Goal: Information Seeking & Learning: Learn about a topic

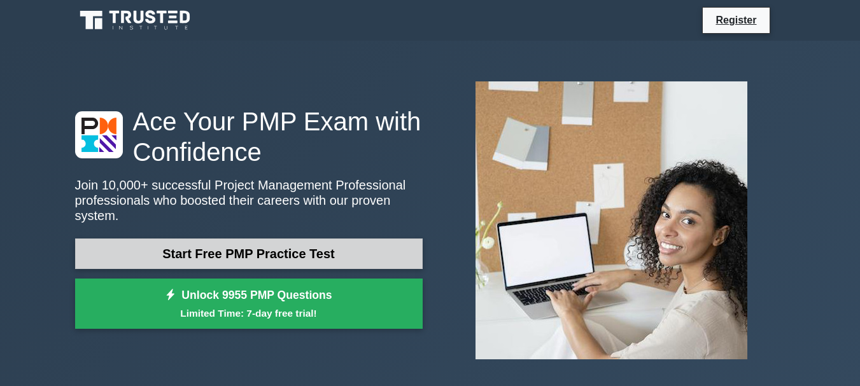
click at [316, 247] on link "Start Free PMP Practice Test" at bounding box center [249, 254] width 348 height 31
click at [247, 239] on link "Start Free PMP Practice Test" at bounding box center [249, 254] width 348 height 31
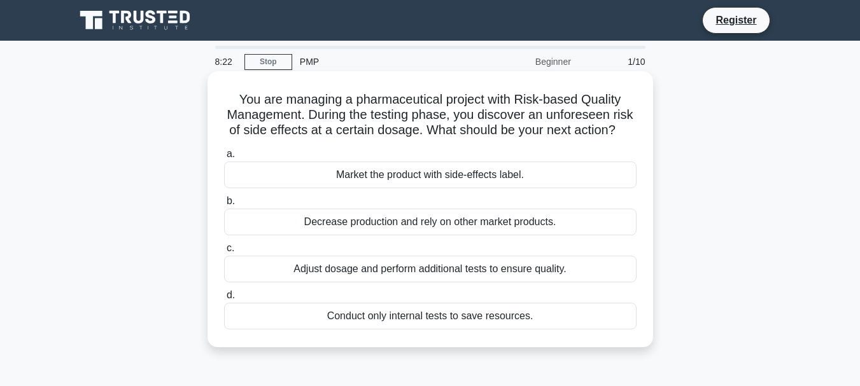
click at [292, 104] on h5 "You are managing a pharmaceutical project with Risk-based Quality Management. D…" at bounding box center [430, 115] width 415 height 47
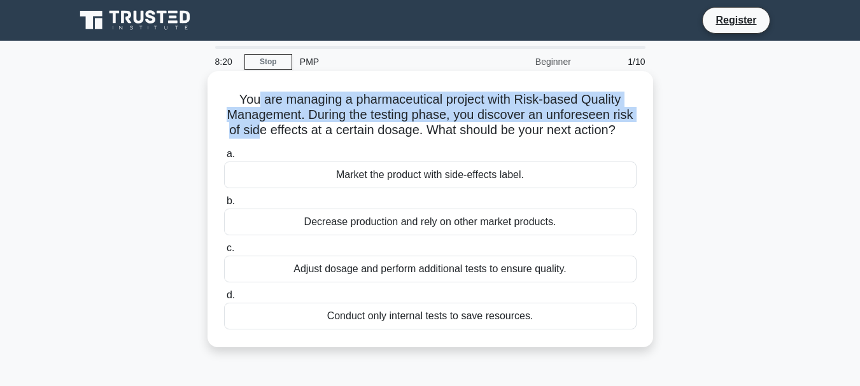
drag, startPoint x: 257, startPoint y: 107, endPoint x: 295, endPoint y: 129, distance: 44.5
click at [295, 129] on h5 "You are managing a pharmaceutical project with Risk-based Quality Management. D…" at bounding box center [430, 115] width 415 height 47
drag, startPoint x: 237, startPoint y: 101, endPoint x: 472, endPoint y: 148, distance: 238.9
click at [472, 139] on h5 "You are managing a pharmaceutical project with Risk-based Quality Management. D…" at bounding box center [430, 115] width 415 height 47
copy h5 "You are managing a pharmaceutical project with Risk-based Quality Management. D…"
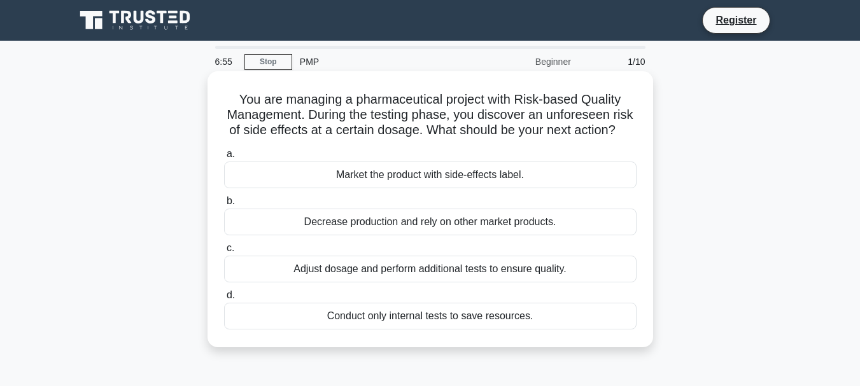
click at [244, 278] on div "Adjust dosage and perform additional tests to ensure quality." at bounding box center [430, 269] width 413 height 27
click at [224, 253] on input "c. Adjust dosage and perform additional tests to ensure quality." at bounding box center [224, 248] width 0 height 8
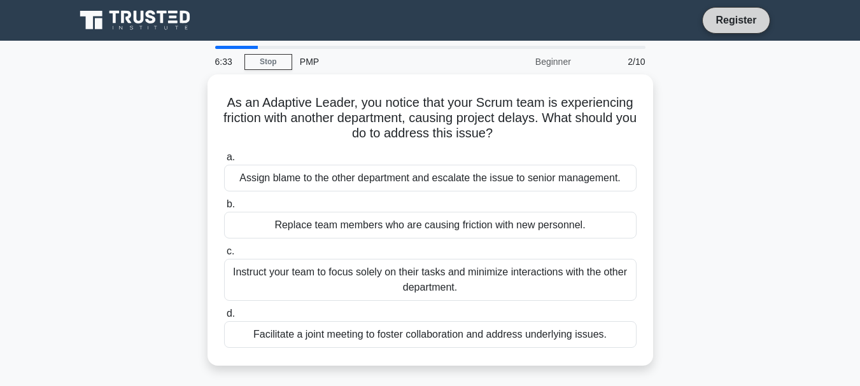
click at [742, 16] on link "Register" at bounding box center [736, 20] width 56 height 16
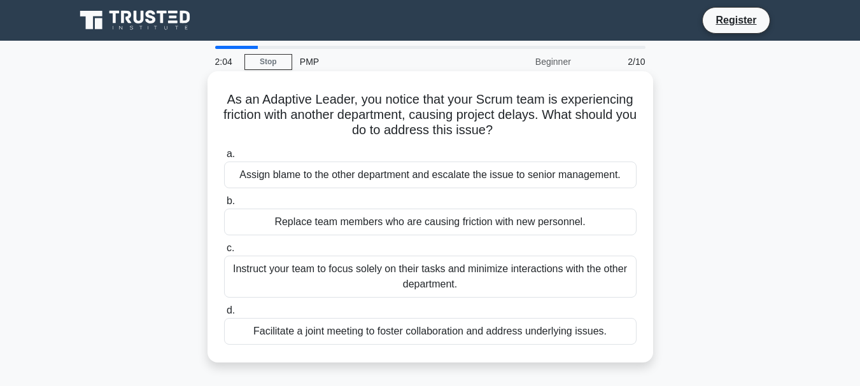
drag, startPoint x: 227, startPoint y: 98, endPoint x: 507, endPoint y: 131, distance: 282.6
click at [507, 131] on h5 "As an Adaptive Leader, you notice that your Scrum team is experiencing friction…" at bounding box center [430, 115] width 415 height 47
copy h5 "As an Adaptive Leader, you notice that your Scrum team is experiencing friction…"
click at [412, 335] on div "Facilitate a joint meeting to foster collaboration and address underlying issue…" at bounding box center [430, 331] width 413 height 27
click at [224, 315] on input "d. Facilitate a joint meeting to foster collaboration and address underlying is…" at bounding box center [224, 311] width 0 height 8
